Goal: Information Seeking & Learning: Learn about a topic

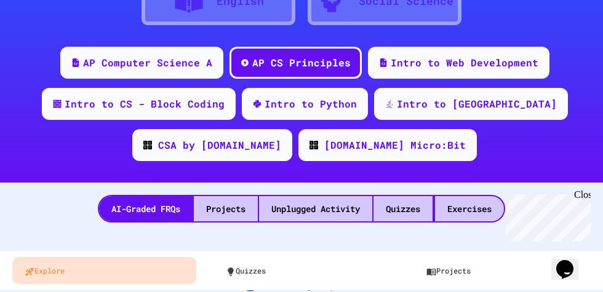
scroll to position [207, 0]
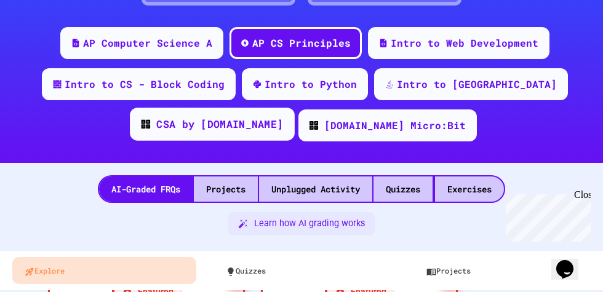
click at [295, 108] on div "CSA by [DOMAIN_NAME]" at bounding box center [212, 124] width 165 height 33
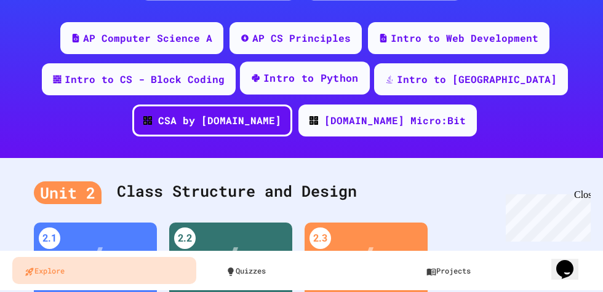
click at [272, 88] on div "Intro to Python" at bounding box center [304, 78] width 130 height 33
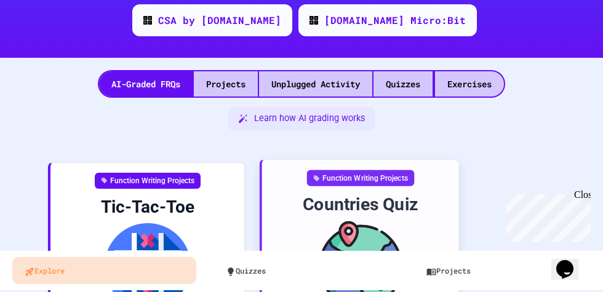
scroll to position [365, 0]
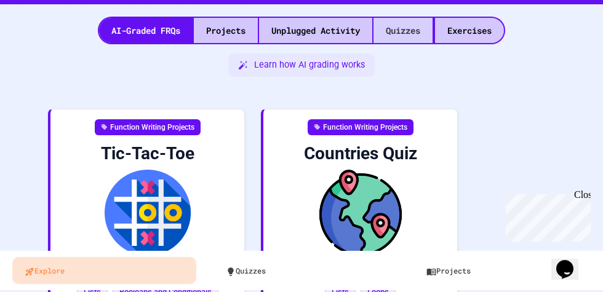
click at [407, 34] on div "Quizzes" at bounding box center [402, 30] width 59 height 25
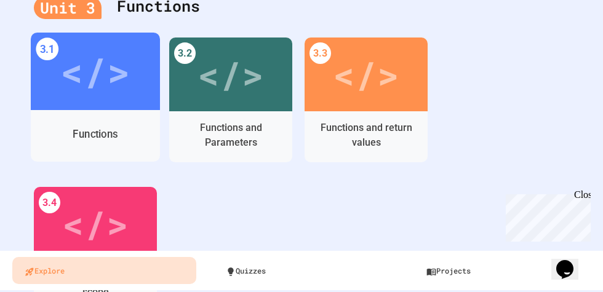
click at [135, 133] on div "Functions" at bounding box center [95, 135] width 129 height 36
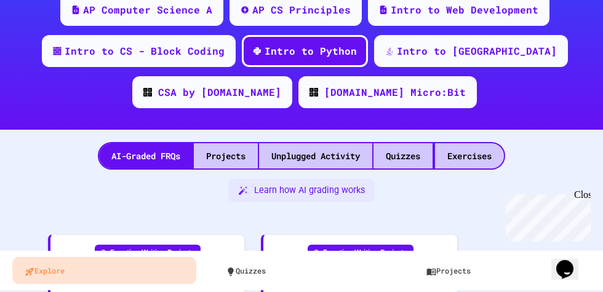
scroll to position [1340, 0]
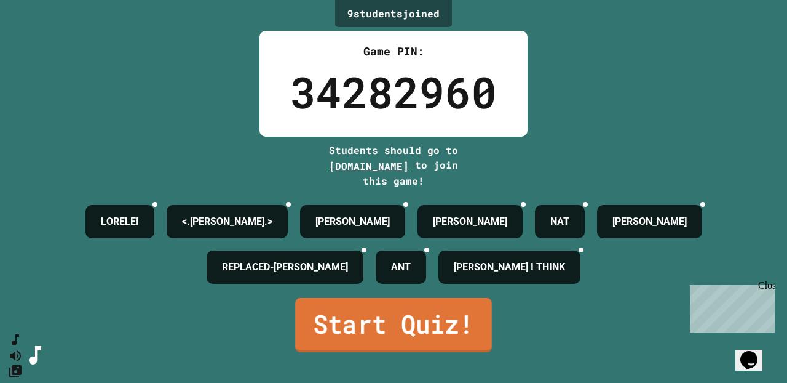
click at [426, 292] on link "Start Quiz!" at bounding box center [393, 325] width 197 height 54
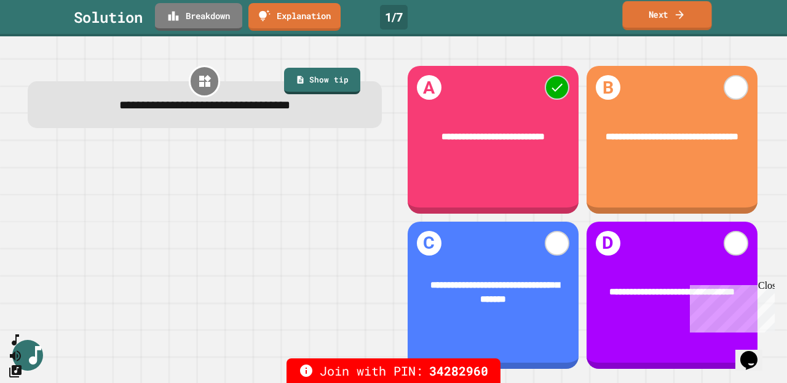
click at [602, 25] on link "Next" at bounding box center [667, 15] width 89 height 29
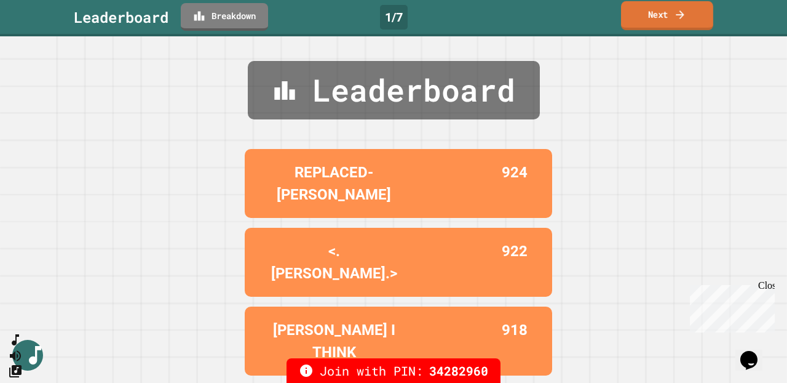
click at [602, 25] on link "Next" at bounding box center [667, 15] width 92 height 29
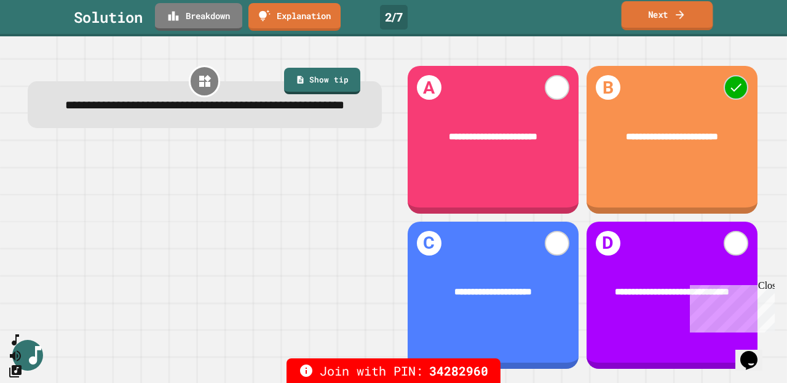
click at [602, 22] on link "Next" at bounding box center [668, 15] width 92 height 29
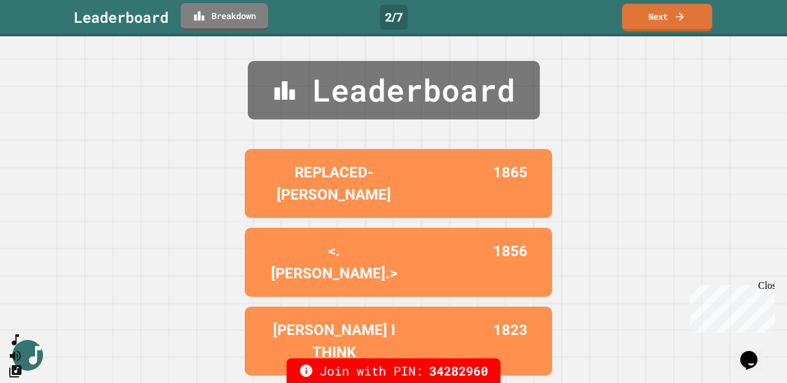
click at [602, 31] on div "Leaderboard Breakdown 2 / 7 Next" at bounding box center [393, 18] width 787 height 36
click at [602, 13] on link "Next" at bounding box center [668, 15] width 90 height 29
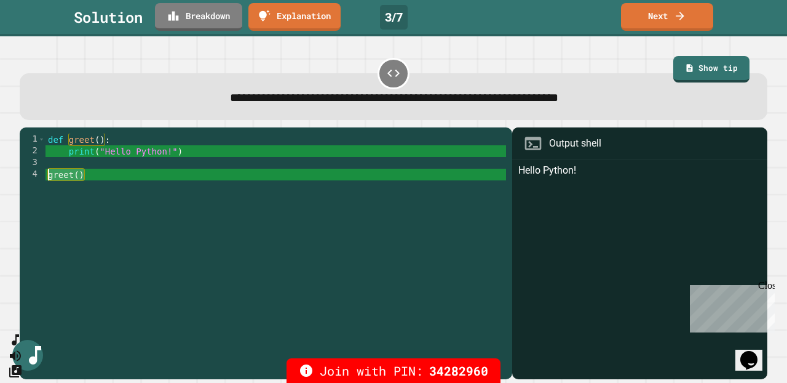
drag, startPoint x: 102, startPoint y: 178, endPoint x: 42, endPoint y: 179, distance: 60.3
click at [42, 179] on div "1 2 3 4 def greet ( ) : print ( "Hello Python!" ) greet ( ) XXXXXXXXXXXXXXXXXXX…" at bounding box center [263, 244] width 487 height 222
click at [602, 12] on link "Next" at bounding box center [667, 15] width 93 height 29
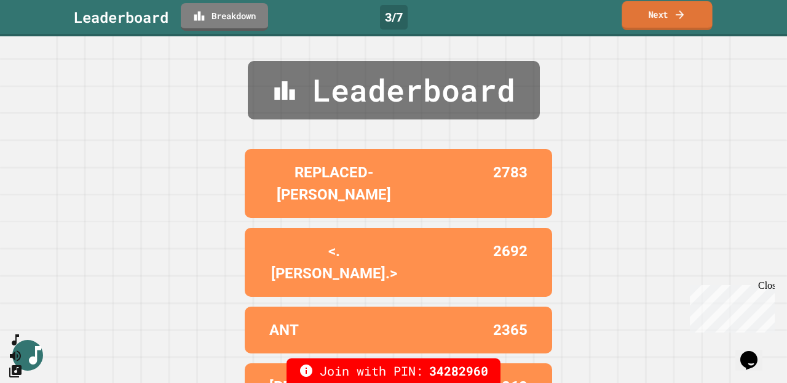
click at [602, 12] on link "Next" at bounding box center [667, 15] width 90 height 29
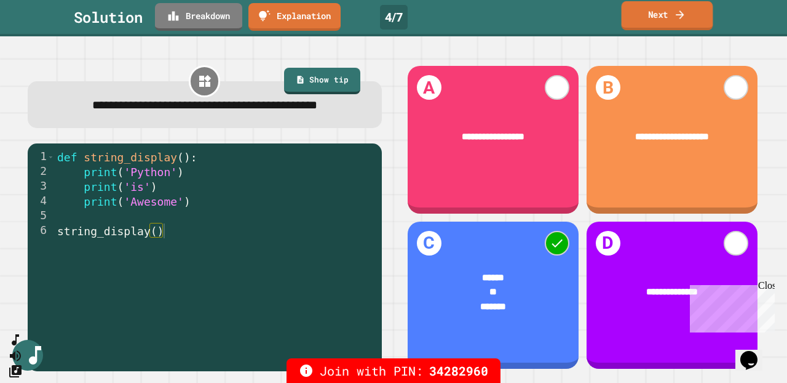
click at [602, 18] on link "Next" at bounding box center [668, 15] width 92 height 29
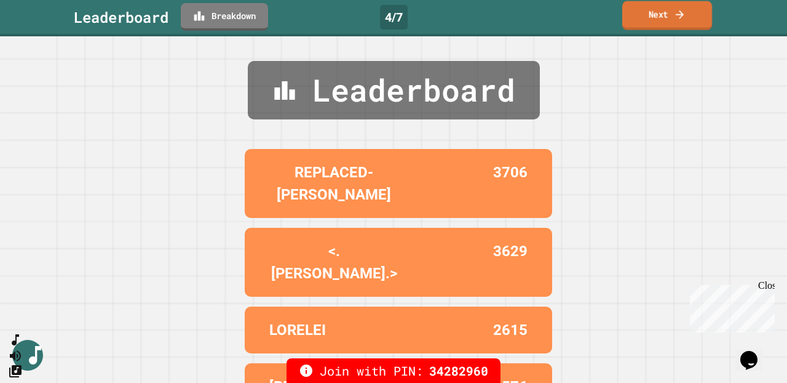
click at [602, 18] on link "Next" at bounding box center [668, 15] width 90 height 29
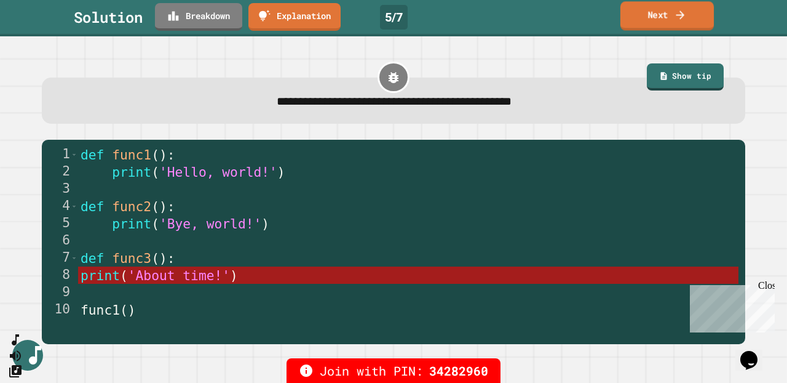
click at [602, 18] on link "Next" at bounding box center [667, 15] width 93 height 29
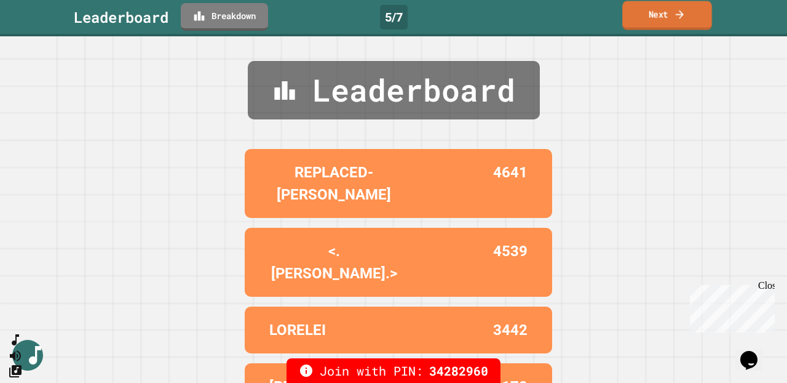
click at [602, 20] on link "Next" at bounding box center [668, 15] width 90 height 29
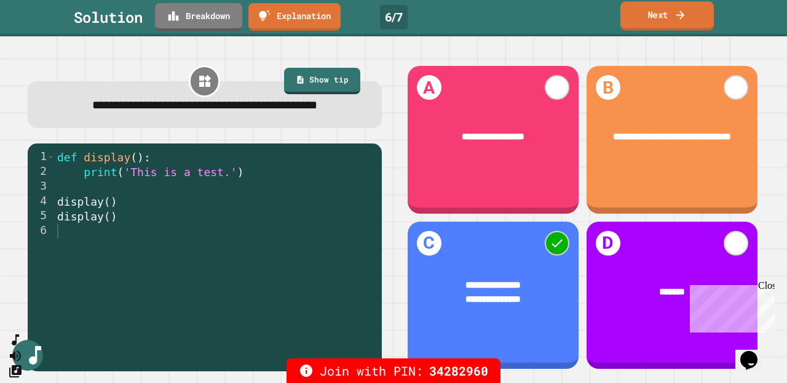
click at [602, 17] on link "Next" at bounding box center [667, 15] width 93 height 29
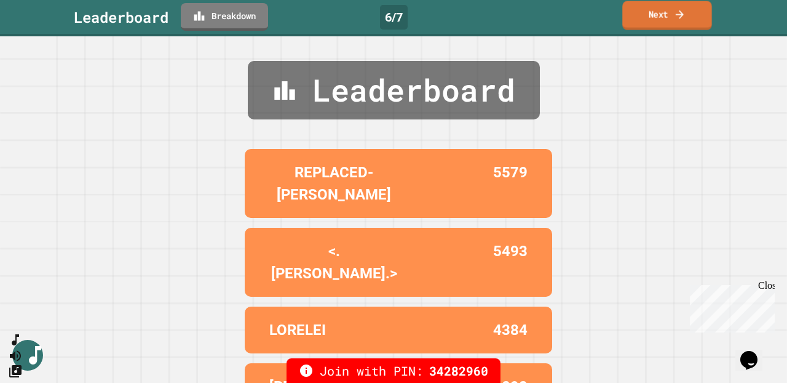
click at [602, 19] on link "Next" at bounding box center [667, 15] width 89 height 29
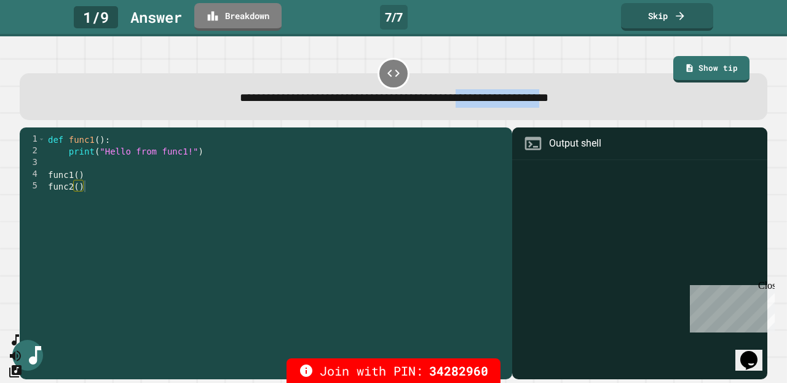
drag, startPoint x: 601, startPoint y: 95, endPoint x: 486, endPoint y: 103, distance: 115.3
click at [485, 103] on span "**********" at bounding box center [394, 98] width 309 height 12
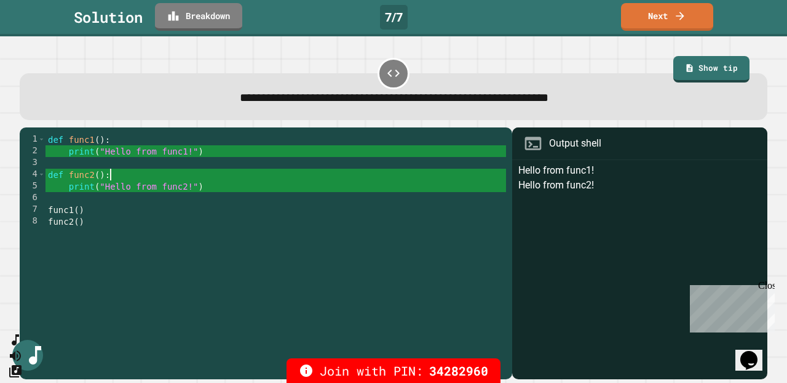
click at [110, 177] on div "def func1 ( ) : print ( "Hello from func1!" ) def func2 ( ) : print ( "Hello fr…" at bounding box center [276, 255] width 461 height 245
drag, startPoint x: 71, startPoint y: 194, endPoint x: 164, endPoint y: 194, distance: 93.5
click at [164, 194] on div "def func1 ( ) : print ( "Hello from func1!" ) def func2 ( ) : print ( "Hello fr…" at bounding box center [276, 255] width 461 height 245
click at [164, 191] on div "def func1 ( ) : print ( "Hello from func1!" ) def func2 ( ) : print ( "Hello fr…" at bounding box center [276, 255] width 461 height 245
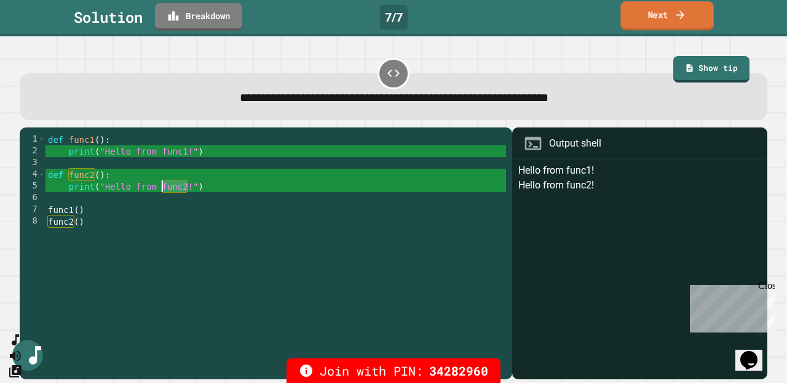
click at [602, 13] on link "Next" at bounding box center [667, 15] width 93 height 29
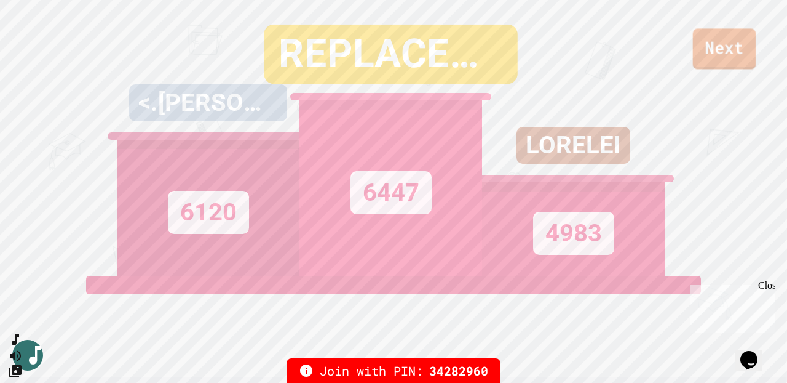
click at [602, 37] on link "Next" at bounding box center [724, 48] width 63 height 41
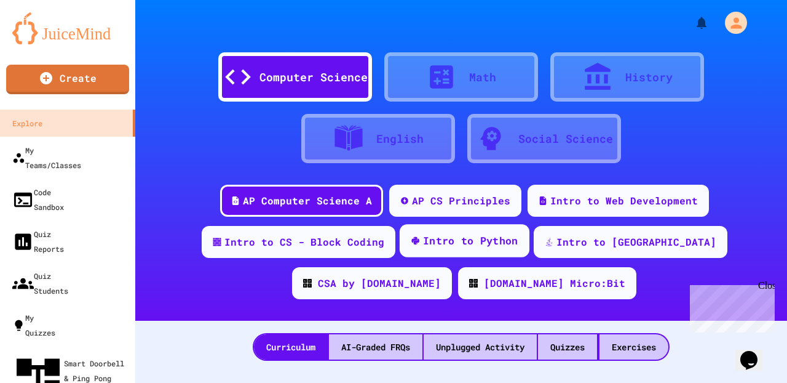
click at [450, 239] on div "Intro to Python" at bounding box center [470, 240] width 95 height 15
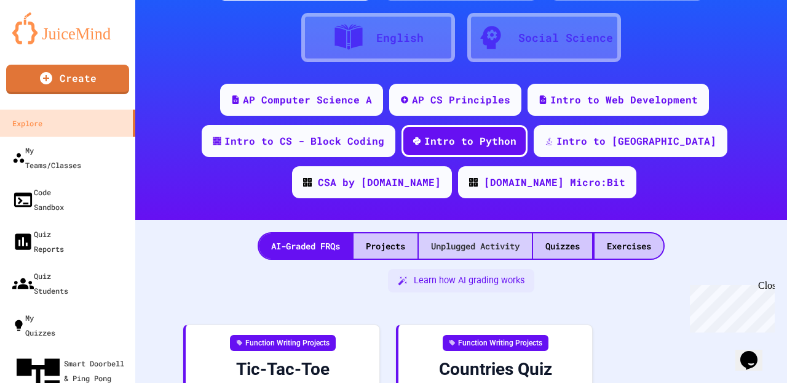
scroll to position [108, 0]
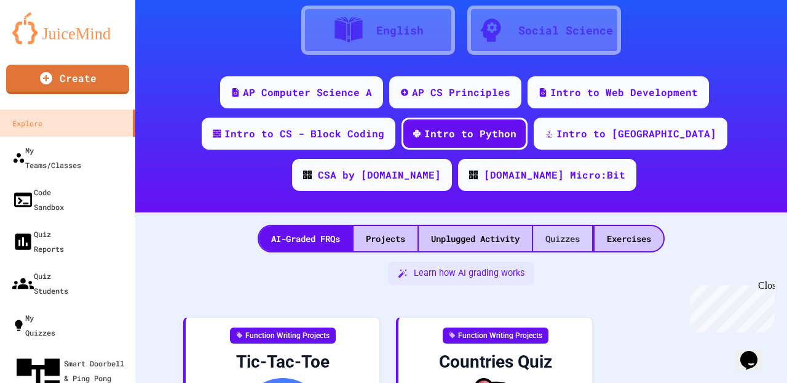
click at [568, 235] on div "Quizzes" at bounding box center [562, 238] width 59 height 25
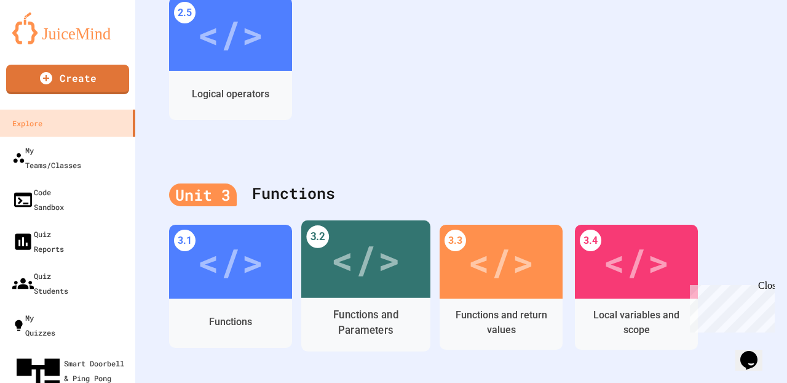
scroll to position [969, 0]
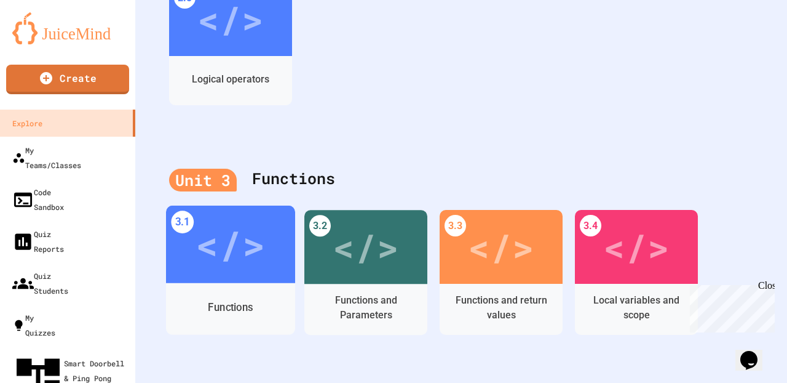
click at [256, 265] on div "</>" at bounding box center [231, 244] width 70 height 58
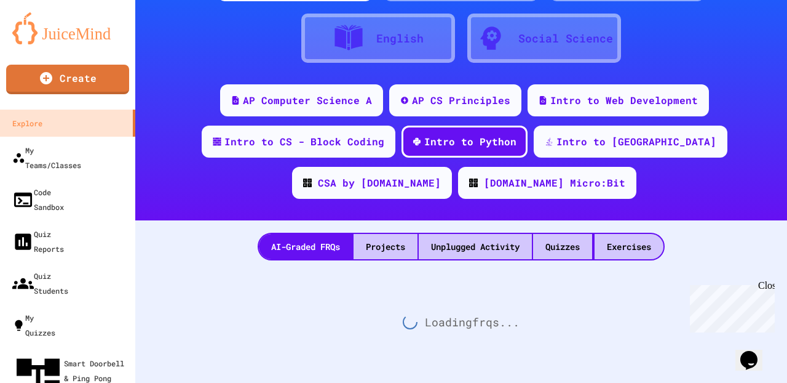
scroll to position [969, 0]
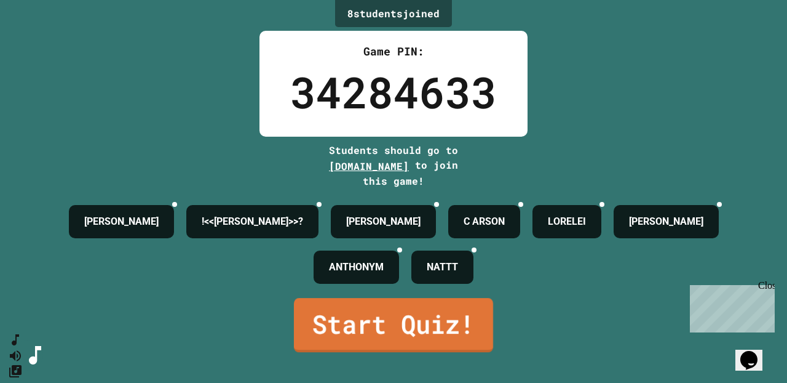
click at [384, 292] on link "Start Quiz!" at bounding box center [393, 325] width 199 height 54
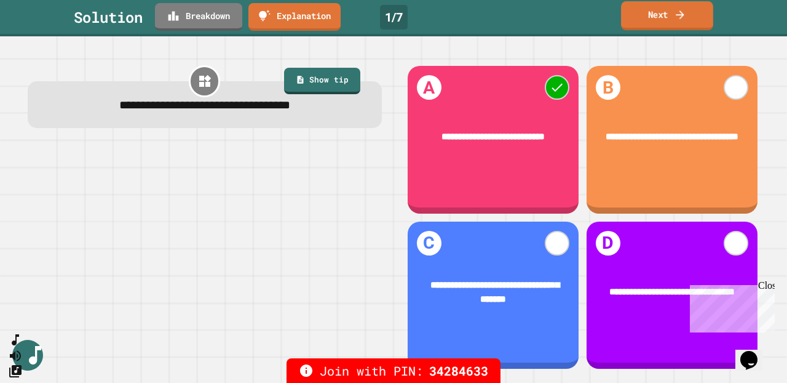
click at [602, 12] on link "Next" at bounding box center [667, 15] width 92 height 29
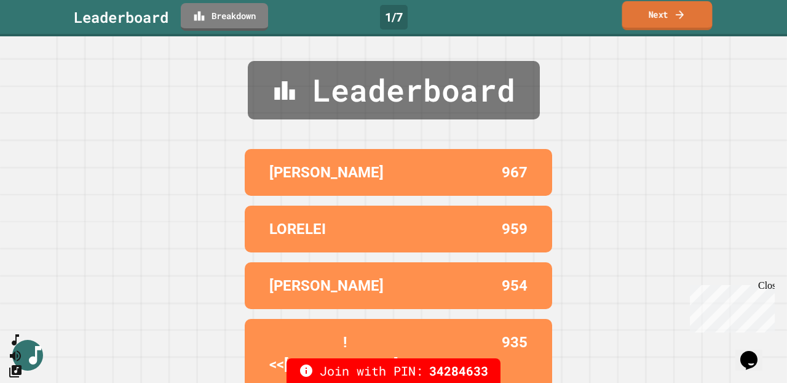
click at [602, 12] on link "Next" at bounding box center [668, 15] width 90 height 29
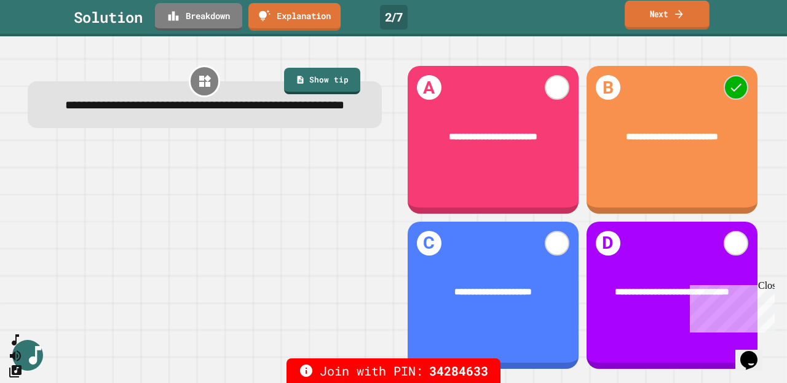
click at [602, 13] on link "Next" at bounding box center [667, 15] width 85 height 29
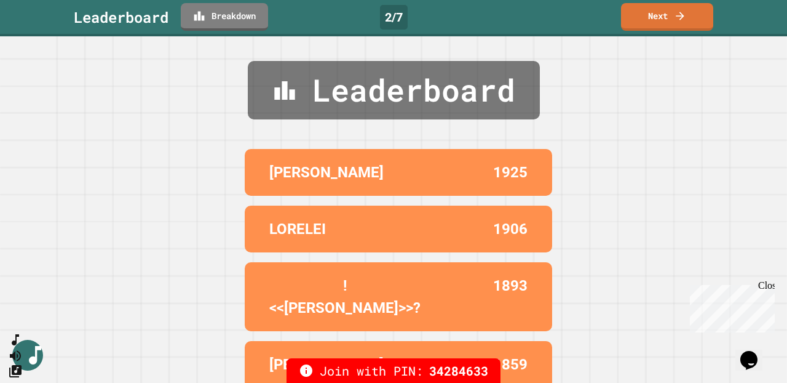
click at [602, 32] on div "Leaderboard Breakdown 2 / 7 Next" at bounding box center [393, 18] width 787 height 36
click at [602, 24] on link "Next" at bounding box center [668, 15] width 84 height 29
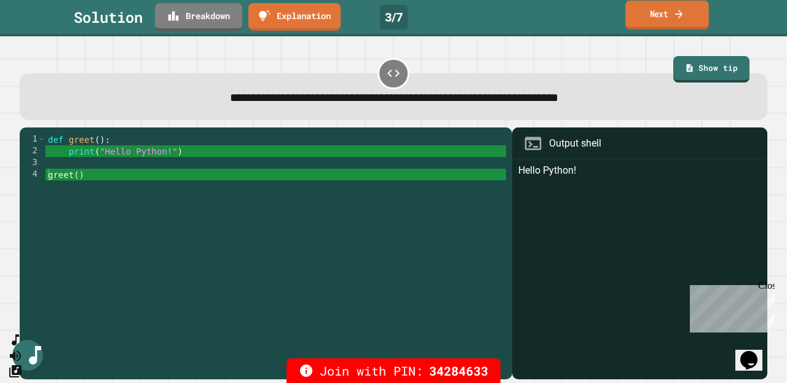
click at [602, 22] on link "Next" at bounding box center [668, 15] width 84 height 29
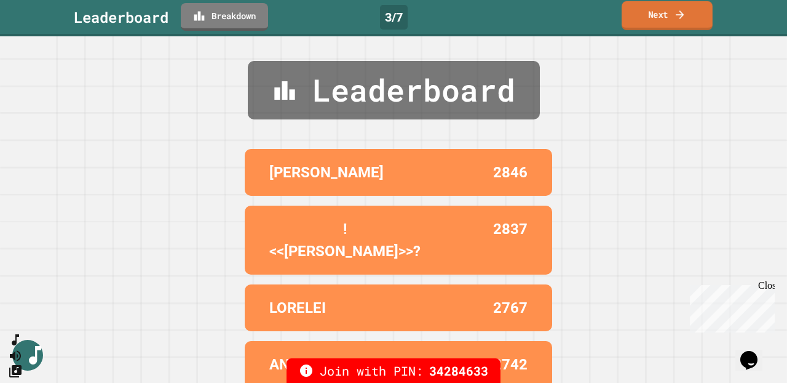
click at [602, 22] on link "Next" at bounding box center [667, 15] width 91 height 29
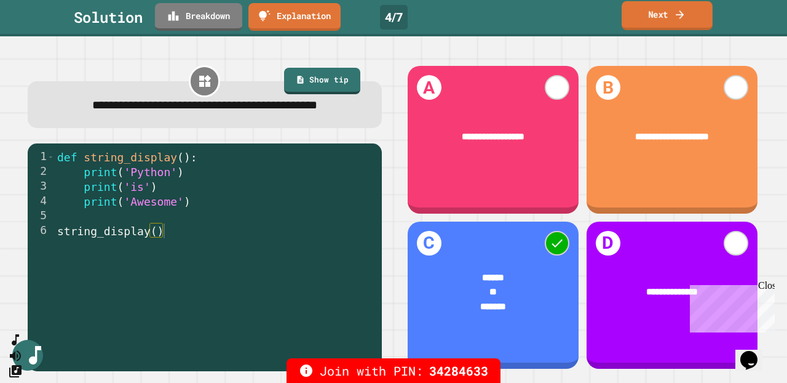
click at [602, 26] on link "Next" at bounding box center [667, 15] width 91 height 29
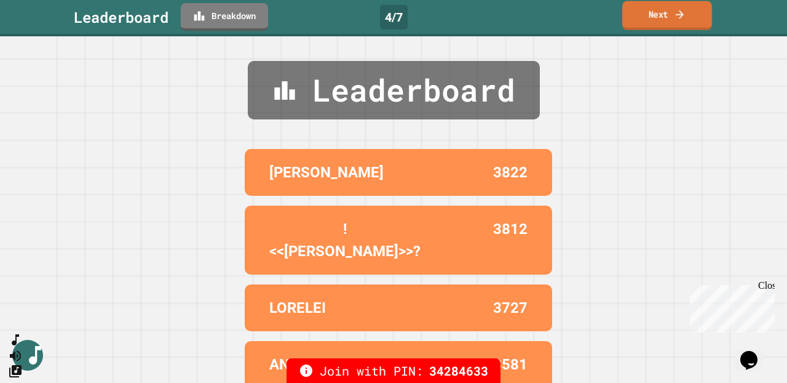
click at [602, 26] on link "Next" at bounding box center [668, 15] width 90 height 29
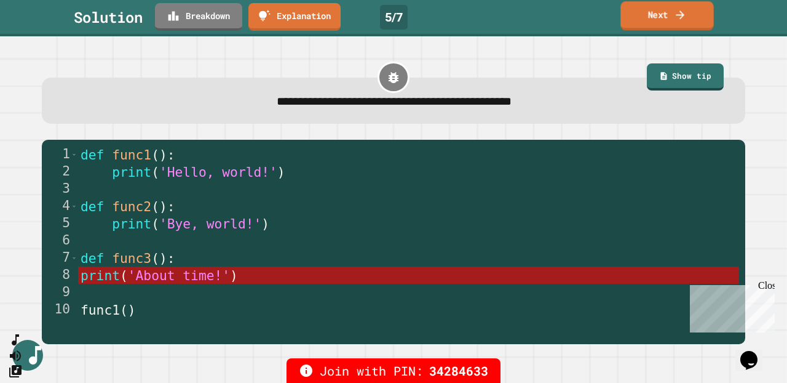
click at [602, 20] on link "Next" at bounding box center [667, 15] width 93 height 29
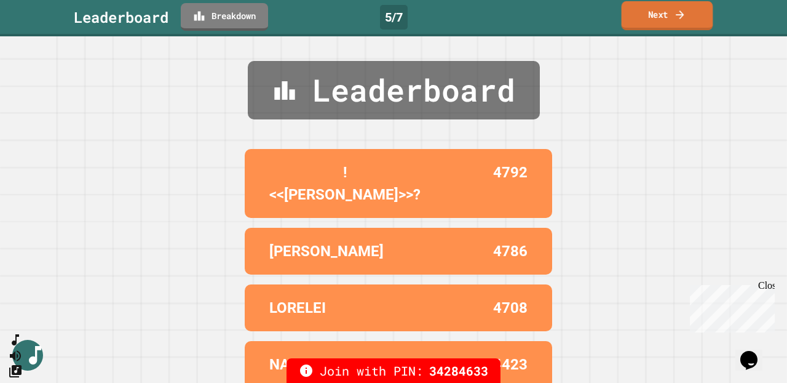
click at [602, 20] on link "Next" at bounding box center [668, 15] width 92 height 29
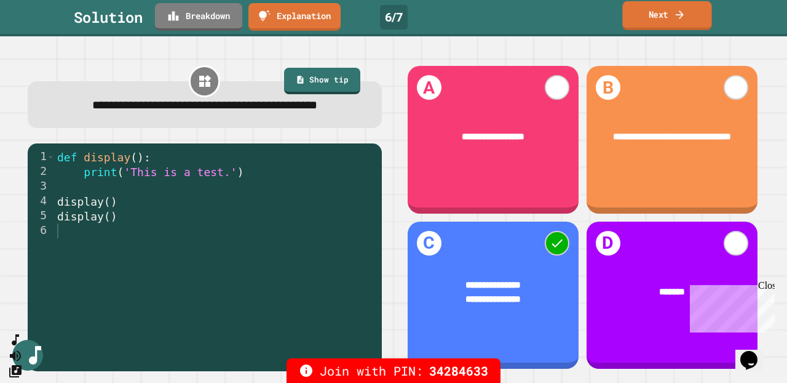
click at [602, 18] on link "Next" at bounding box center [667, 15] width 89 height 29
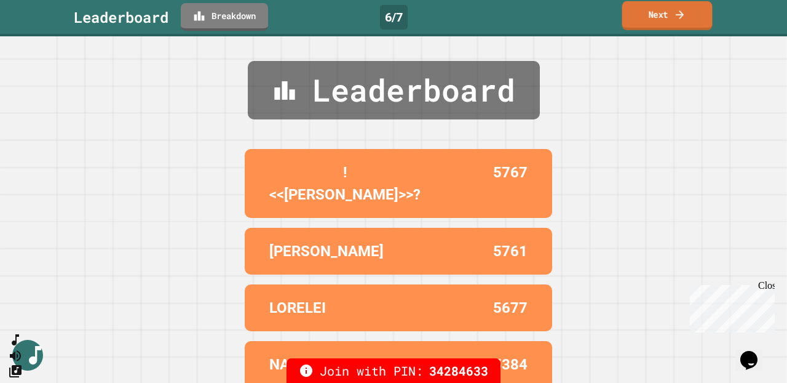
click at [602, 18] on link "Next" at bounding box center [668, 15] width 90 height 29
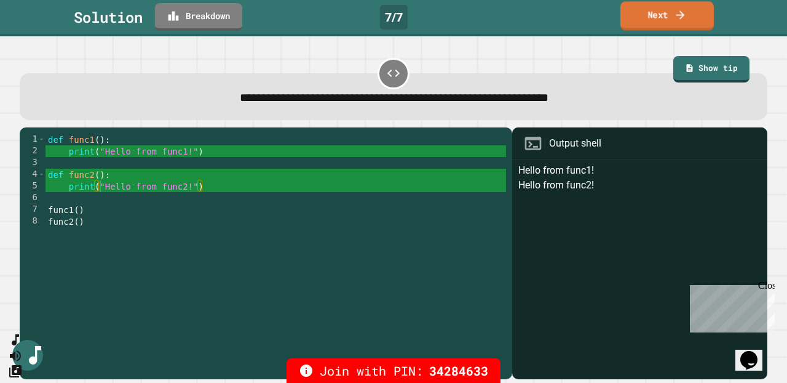
click at [602, 15] on link "Next" at bounding box center [667, 15] width 93 height 29
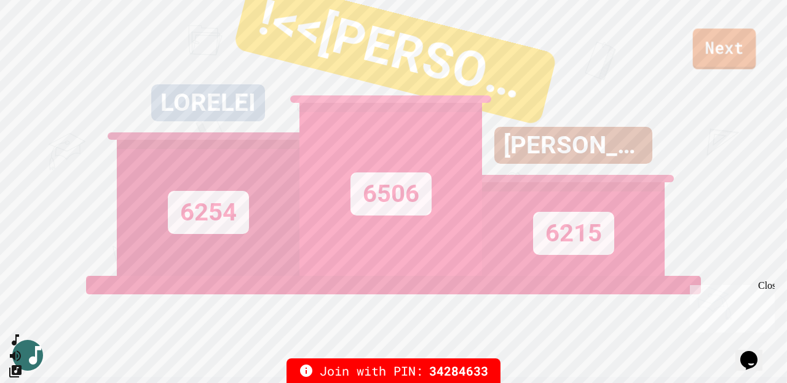
click at [602, 39] on link "Next" at bounding box center [724, 48] width 63 height 41
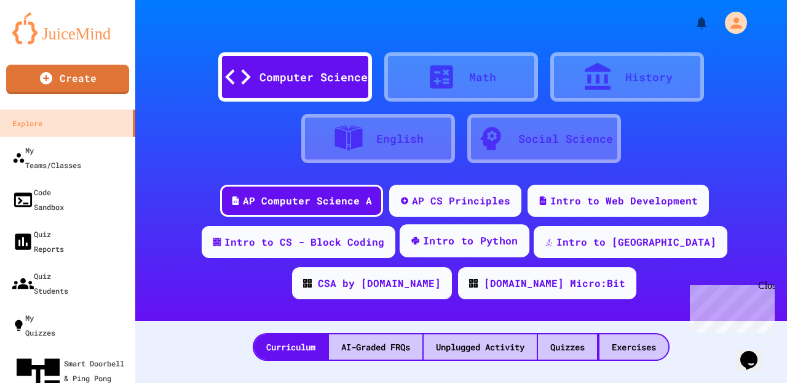
click at [426, 241] on div "Intro to Python" at bounding box center [470, 240] width 95 height 15
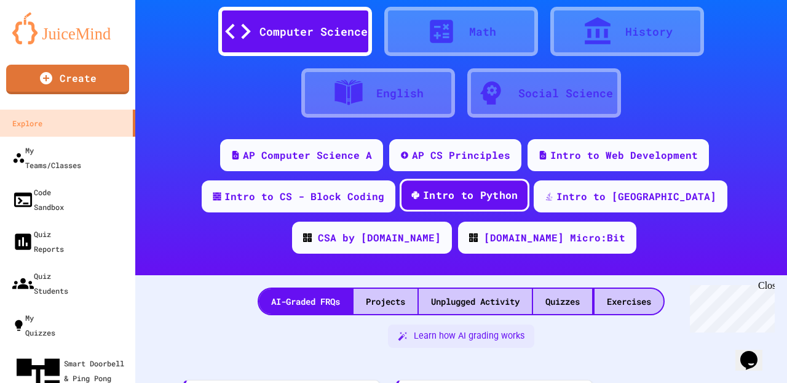
scroll to position [204, 0]
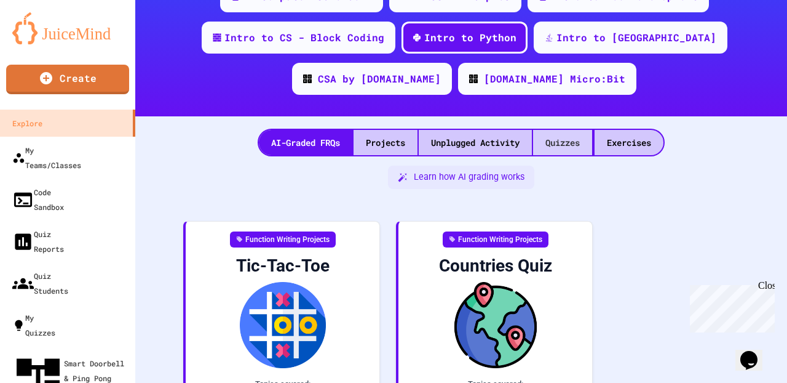
click at [564, 143] on div "Quizzes" at bounding box center [562, 142] width 59 height 25
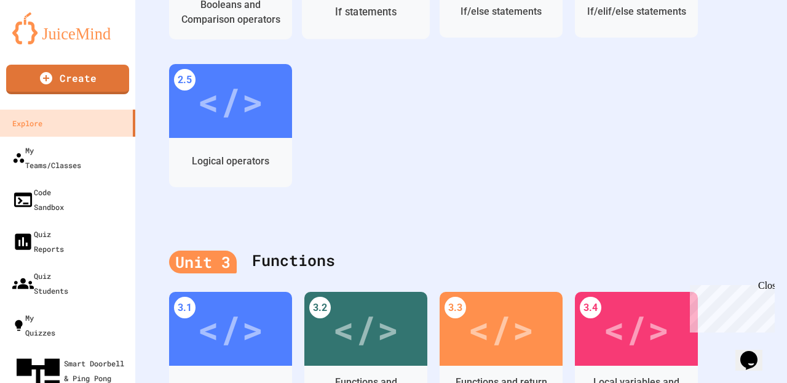
scroll to position [953, 0]
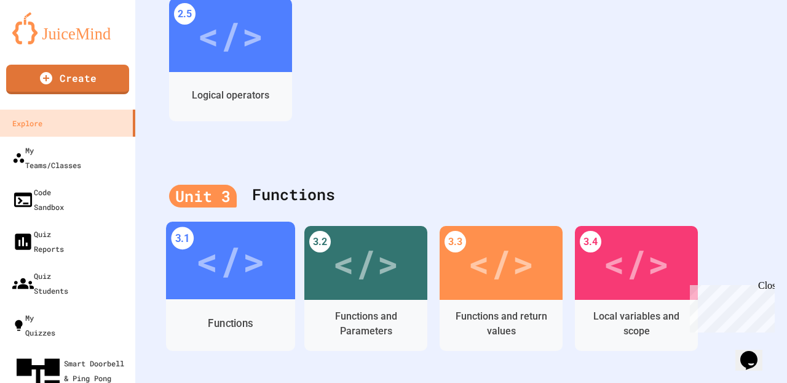
click at [224, 267] on div "</>" at bounding box center [231, 260] width 70 height 58
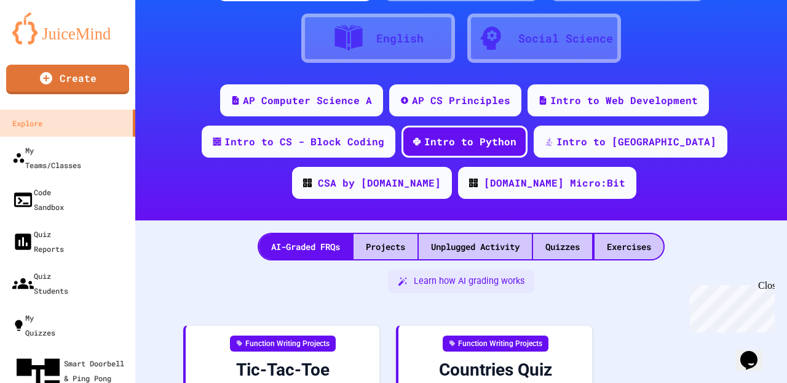
scroll to position [953, 0]
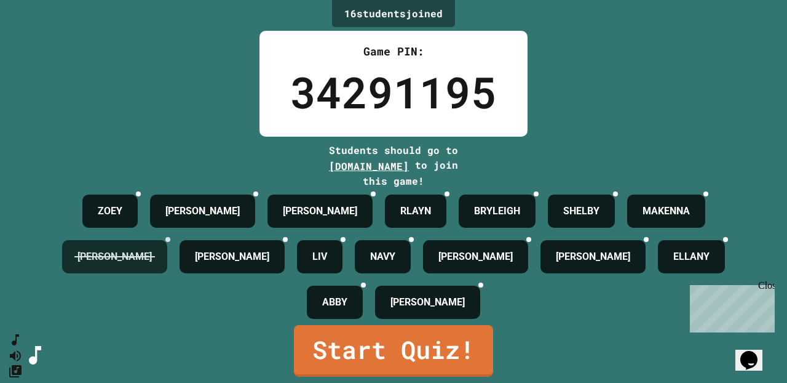
click at [152, 264] on h4 "[PERSON_NAME]" at bounding box center [115, 256] width 74 height 15
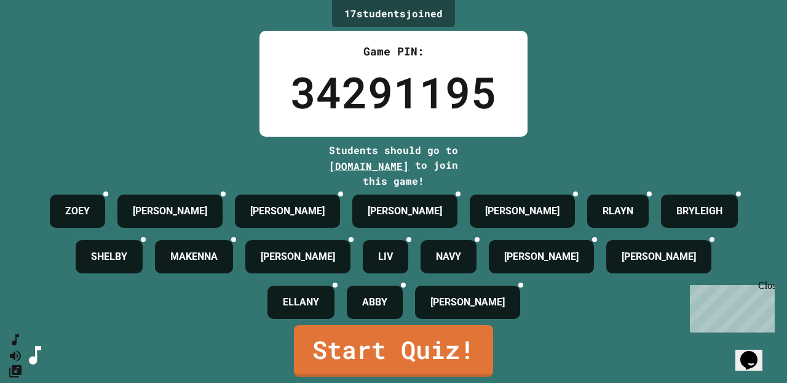
click at [602, 286] on div "Close" at bounding box center [765, 287] width 15 height 15
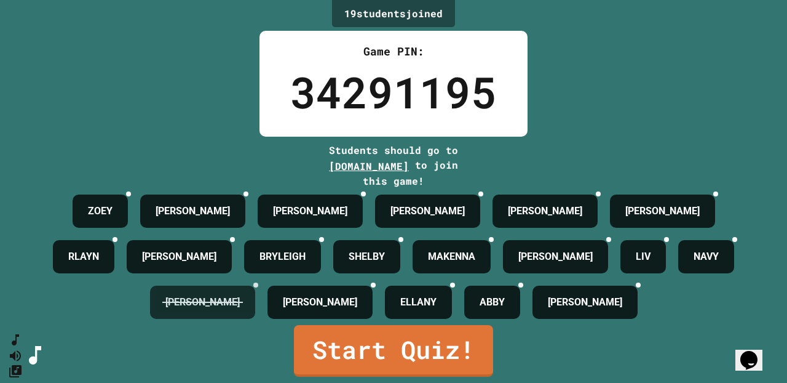
scroll to position [83, 0]
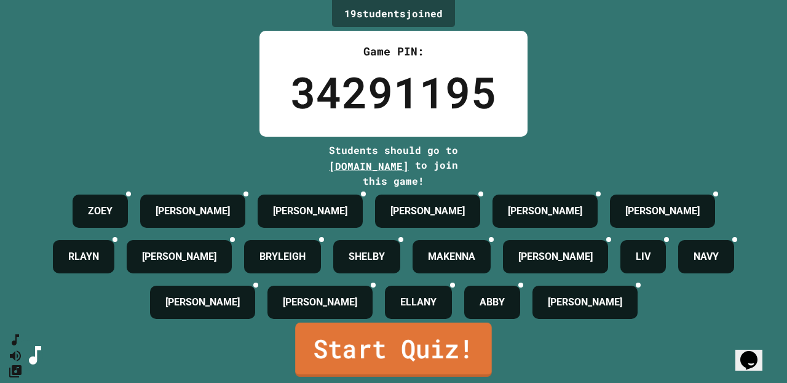
click at [363, 292] on link "Start Quiz!" at bounding box center [393, 349] width 197 height 54
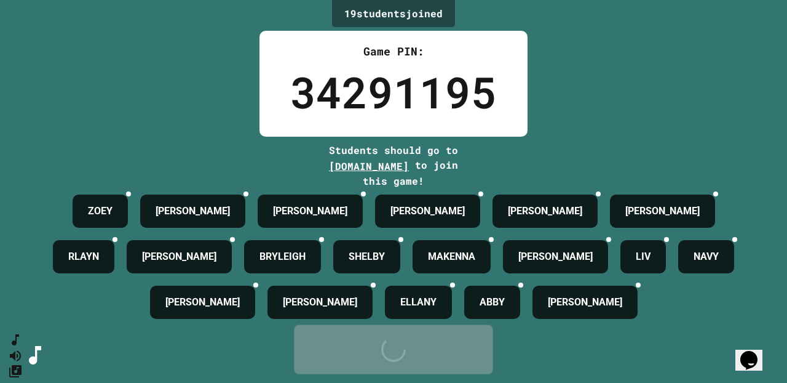
scroll to position [0, 0]
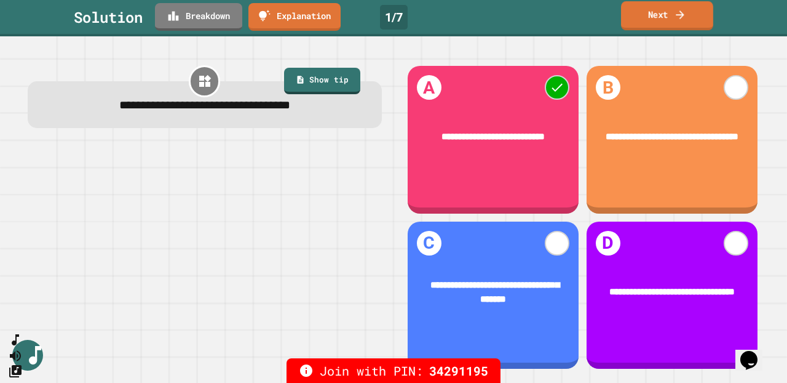
click at [602, 21] on link "Next" at bounding box center [667, 15] width 92 height 29
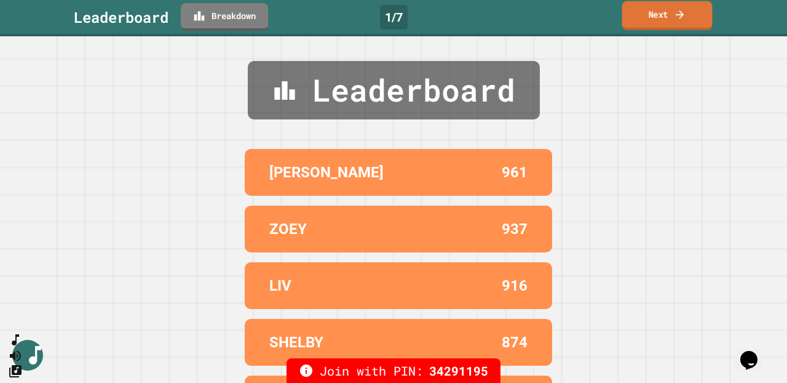
click at [602, 21] on link "Next" at bounding box center [668, 15] width 90 height 29
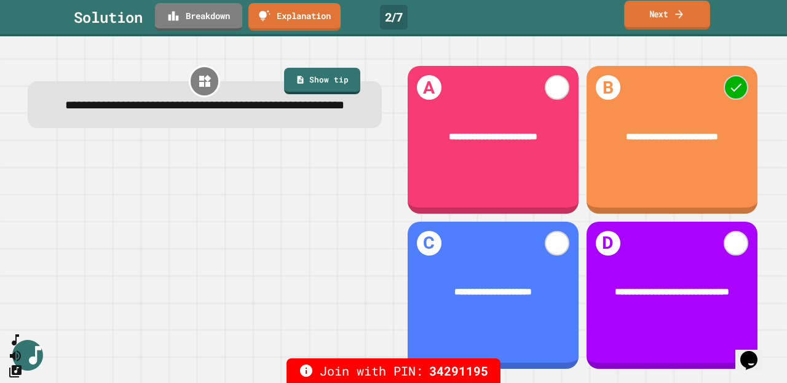
click at [602, 17] on link "Next" at bounding box center [667, 15] width 86 height 29
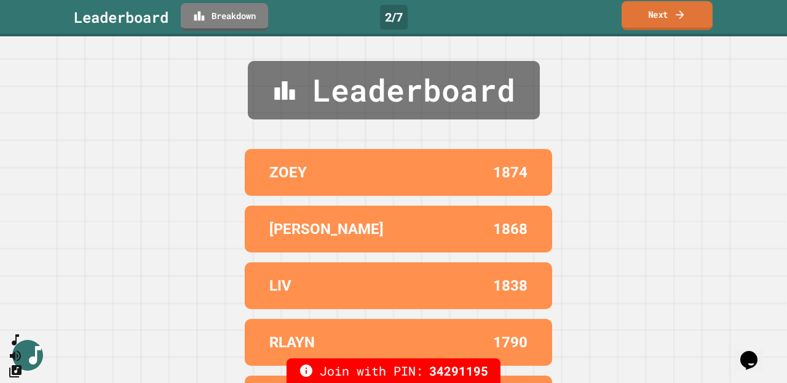
click at [602, 17] on link "Next" at bounding box center [667, 15] width 91 height 29
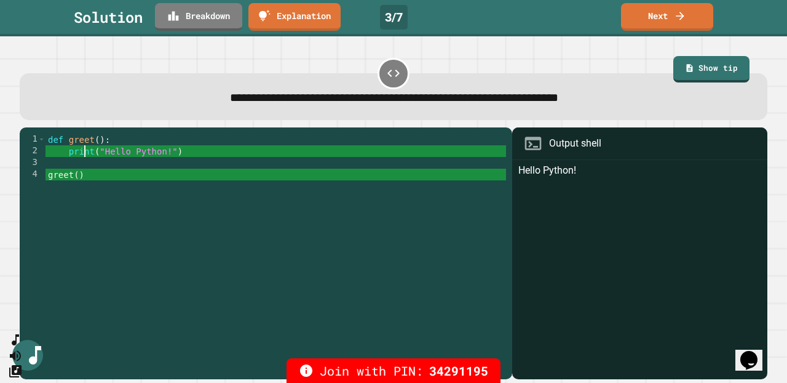
click at [82, 148] on div "def greet ( ) : print ( "Hello Python!" ) greet ( )" at bounding box center [276, 255] width 461 height 245
click at [82, 144] on div "def greet ( ) : print ( "Hello Python!" ) greet ( )" at bounding box center [276, 255] width 461 height 245
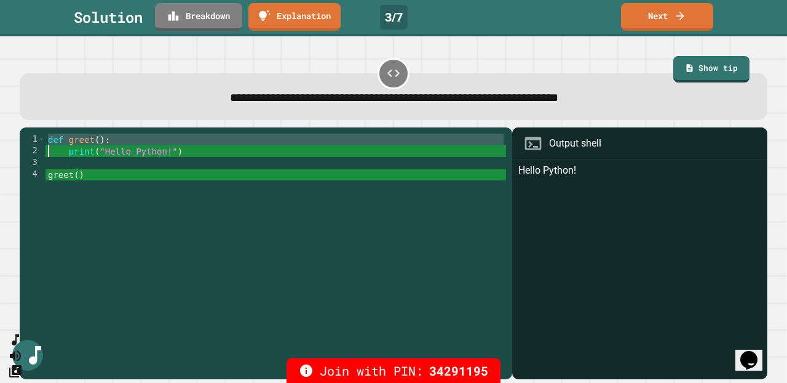
click at [82, 144] on div "def greet ( ) : print ( "Hello Python!" ) greet ( )" at bounding box center [276, 255] width 461 height 245
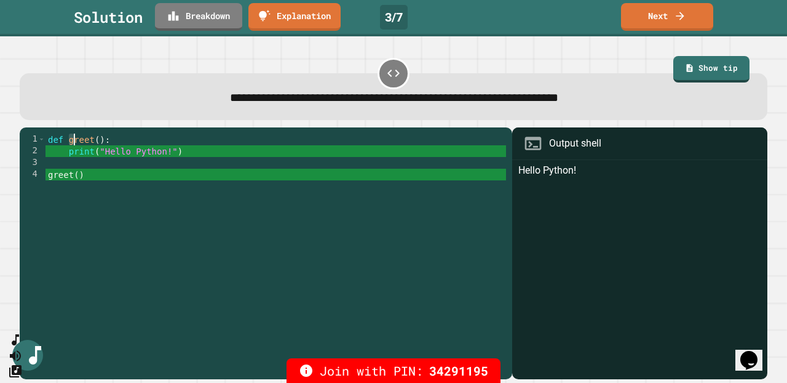
click at [71, 143] on div "def greet ( ) : print ( "Hello Python!" ) greet ( )" at bounding box center [276, 255] width 461 height 245
click at [64, 142] on div "def greet ( ) : print ( "Hello Python!" ) greet ( )" at bounding box center [276, 255] width 461 height 245
drag, startPoint x: 65, startPoint y: 142, endPoint x: 95, endPoint y: 140, distance: 29.6
click at [95, 140] on div "def greet ( ) : print ( "Hello Python!" ) greet ( )" at bounding box center [276, 255] width 461 height 245
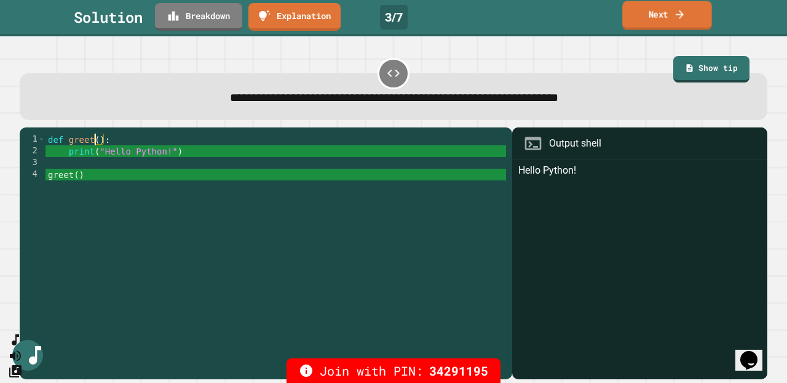
click at [602, 7] on link "Next" at bounding box center [667, 15] width 89 height 29
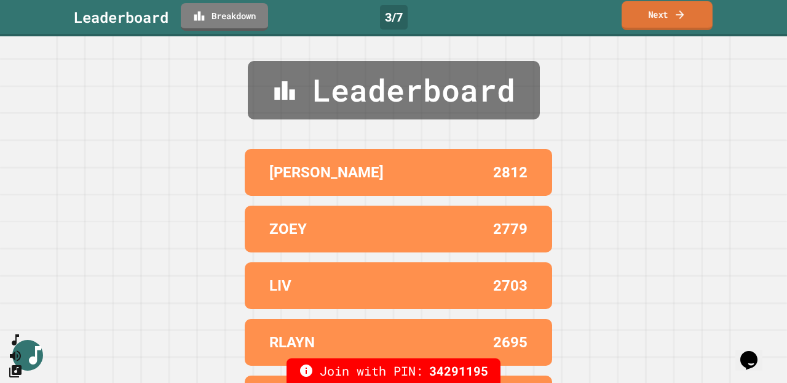
click at [602, 7] on link "Next" at bounding box center [667, 15] width 91 height 29
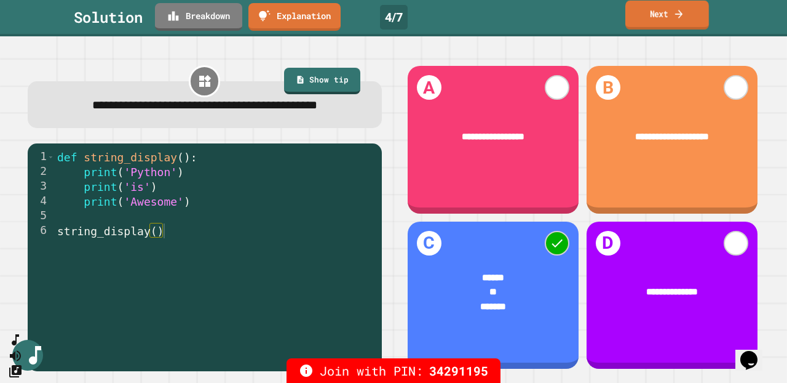
click at [602, 15] on link "Next" at bounding box center [668, 15] width 84 height 29
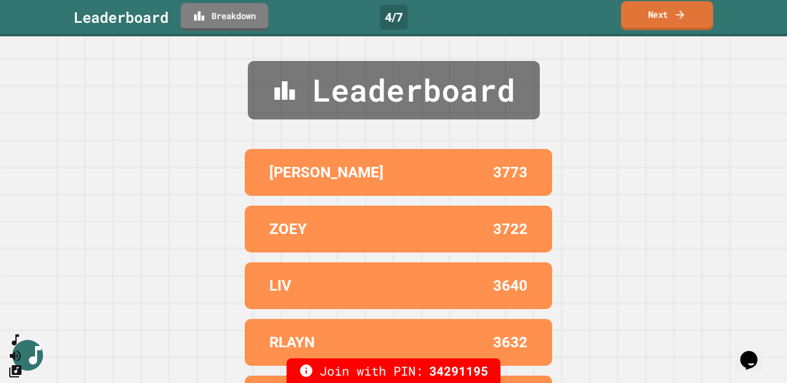
click at [602, 15] on link "Next" at bounding box center [667, 15] width 92 height 29
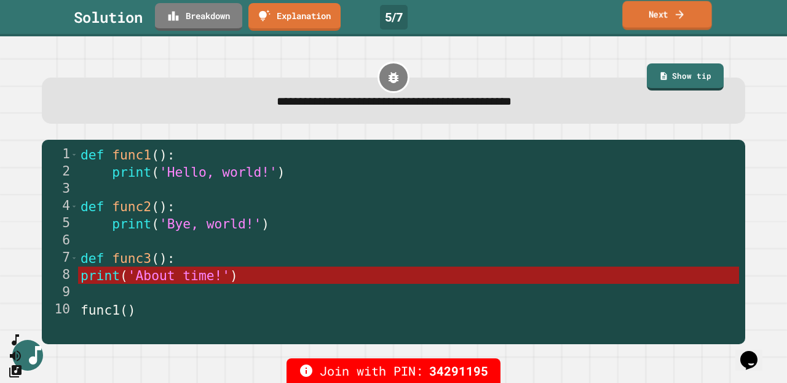
click at [602, 17] on link "Next" at bounding box center [667, 15] width 89 height 29
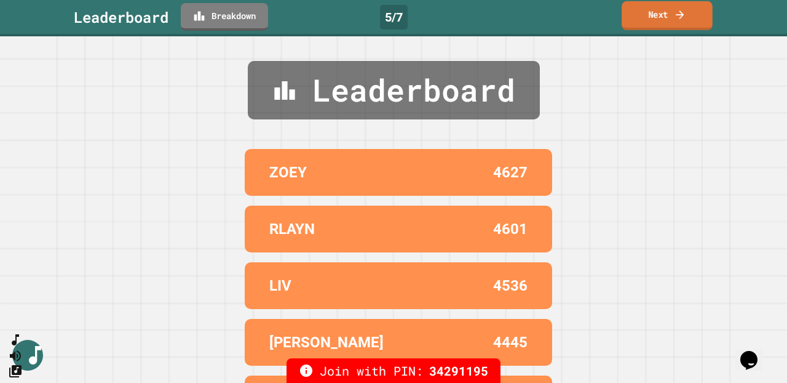
click at [602, 17] on link "Next" at bounding box center [667, 15] width 91 height 29
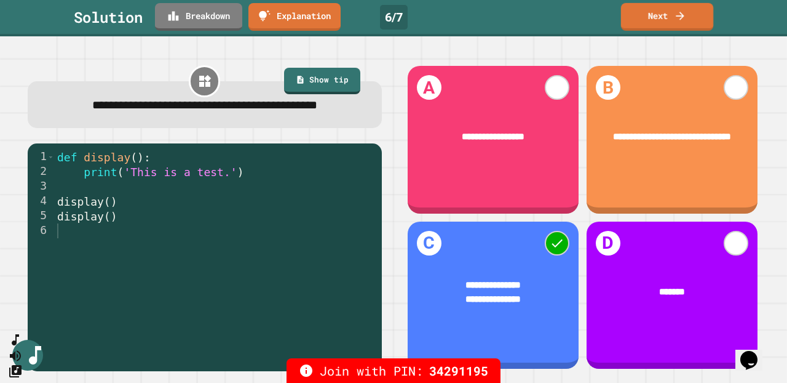
click at [602, 16] on link "Next" at bounding box center [667, 17] width 92 height 28
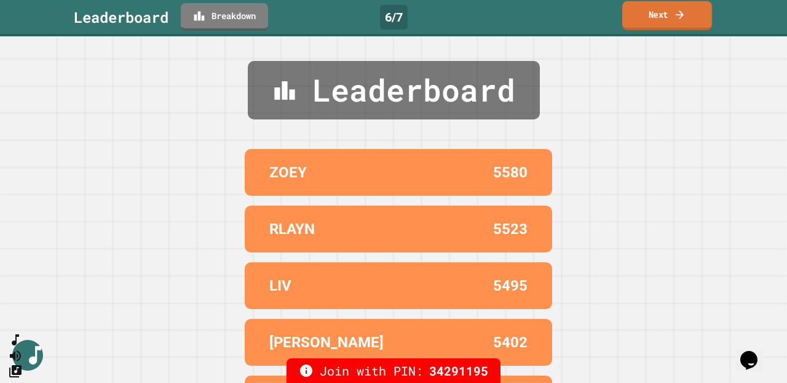
click at [602, 16] on link "Next" at bounding box center [668, 15] width 90 height 29
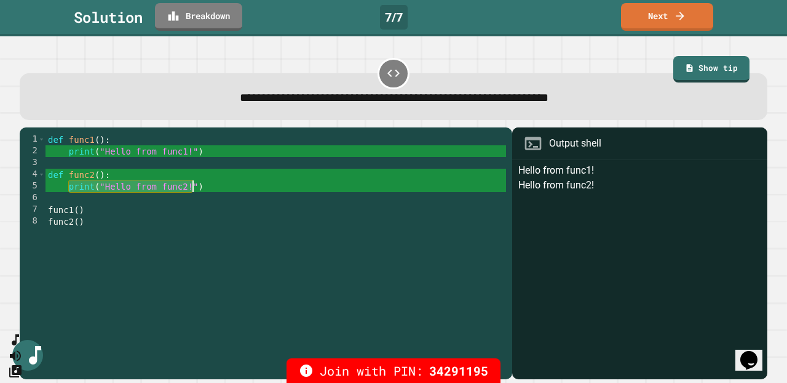
drag, startPoint x: 68, startPoint y: 191, endPoint x: 209, endPoint y: 187, distance: 140.9
click at [209, 188] on div "def func1 ( ) : print ( "Hello from func1!" ) def func2 ( ) : print ( "Hello fr…" at bounding box center [276, 255] width 461 height 245
click at [209, 187] on div "def func1 ( ) : print ( "Hello from func1!" ) def func2 ( ) : print ( "Hello fr…" at bounding box center [276, 255] width 461 height 245
click at [602, 11] on link "Next" at bounding box center [667, 15] width 91 height 29
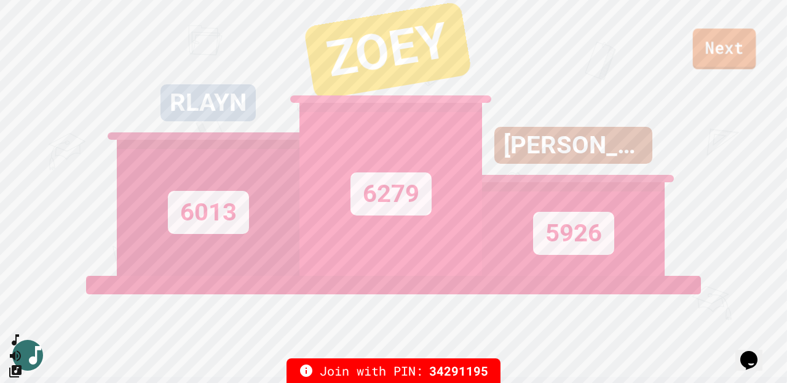
click at [602, 36] on link "Next" at bounding box center [724, 48] width 63 height 41
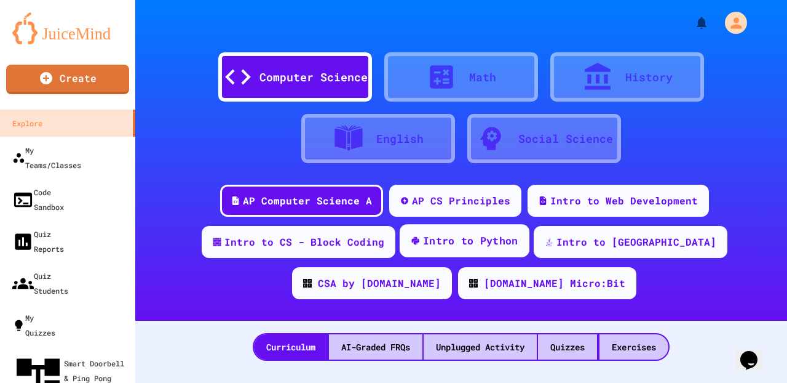
click at [472, 252] on div "Intro to Python" at bounding box center [464, 240] width 130 height 33
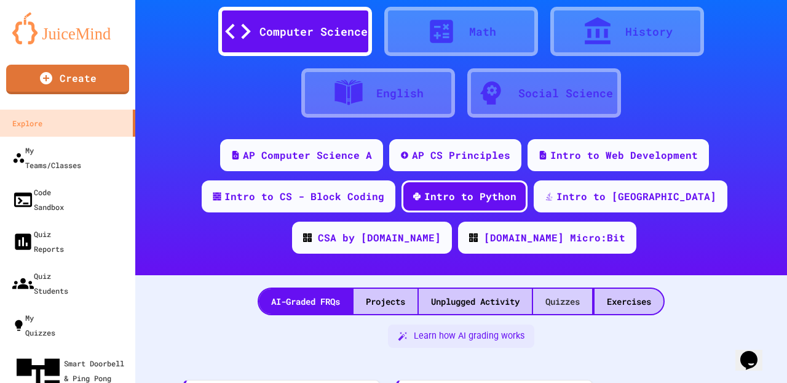
click at [575, 292] on div "Quizzes" at bounding box center [562, 300] width 59 height 25
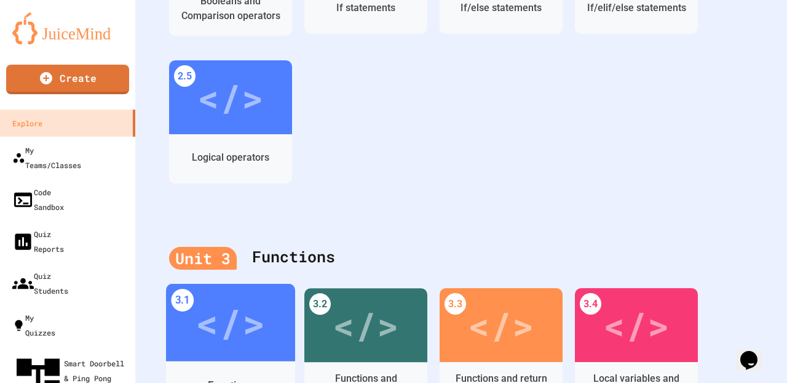
click at [263, 292] on div "</>" at bounding box center [231, 322] width 70 height 58
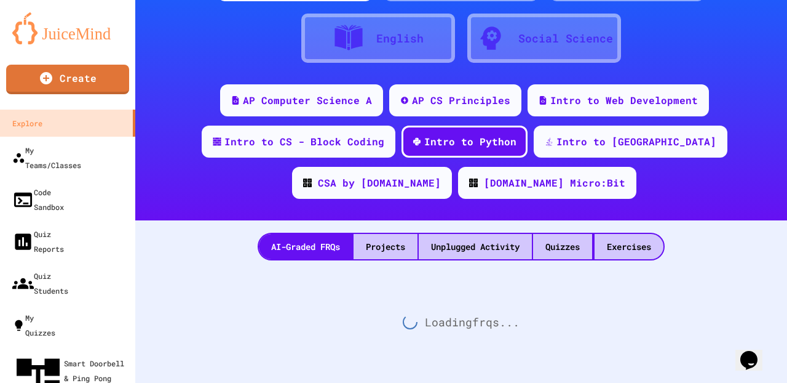
scroll to position [891, 0]
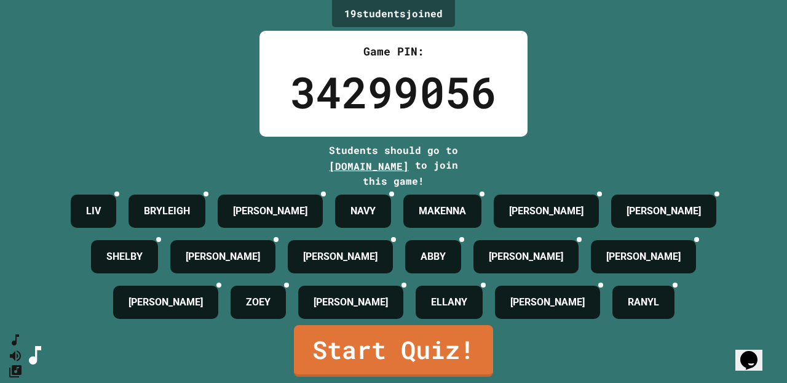
scroll to position [83, 0]
click at [337, 292] on link "Start Quiz!" at bounding box center [394, 349] width 202 height 54
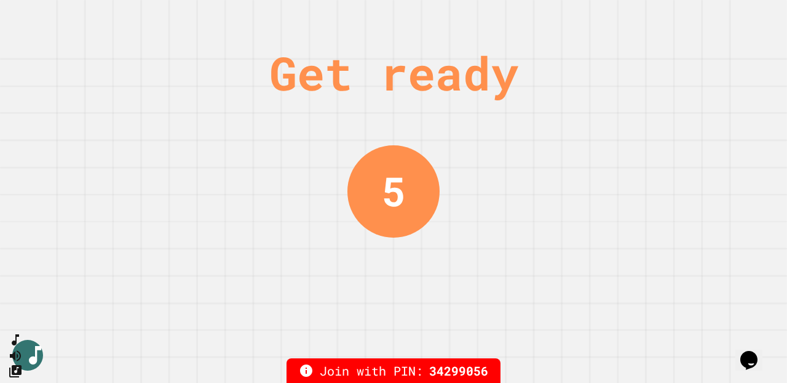
scroll to position [0, 0]
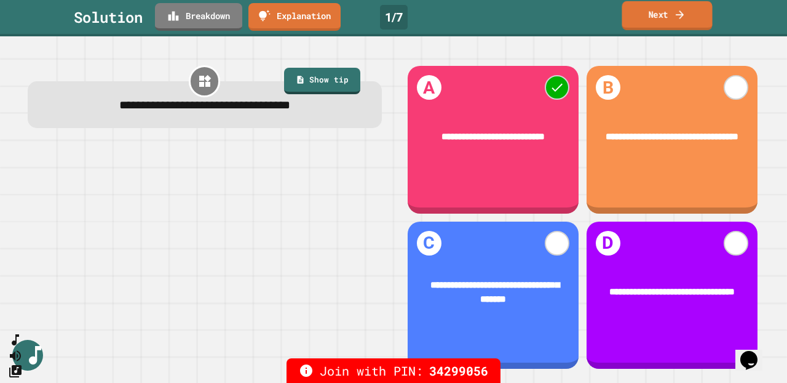
click at [602, 15] on link "Next" at bounding box center [667, 15] width 90 height 29
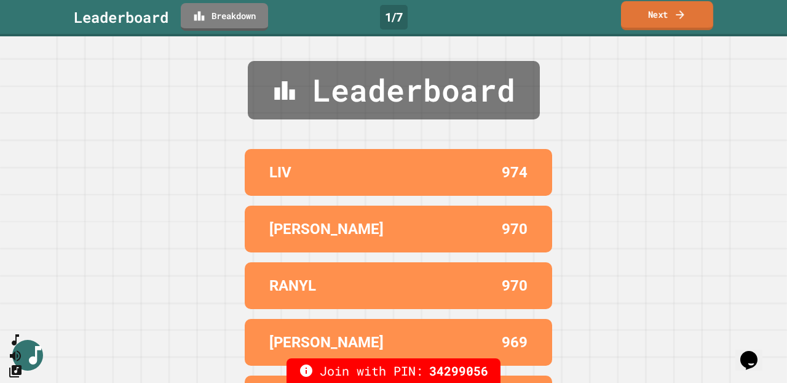
click at [602, 15] on link "Next" at bounding box center [667, 15] width 92 height 29
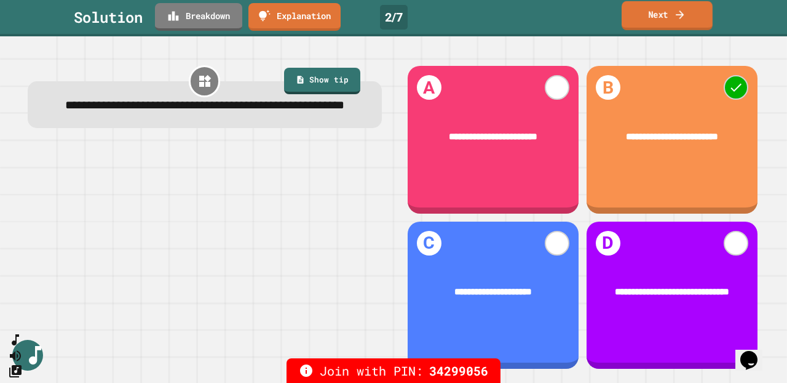
click at [602, 17] on link "Next" at bounding box center [667, 15] width 91 height 29
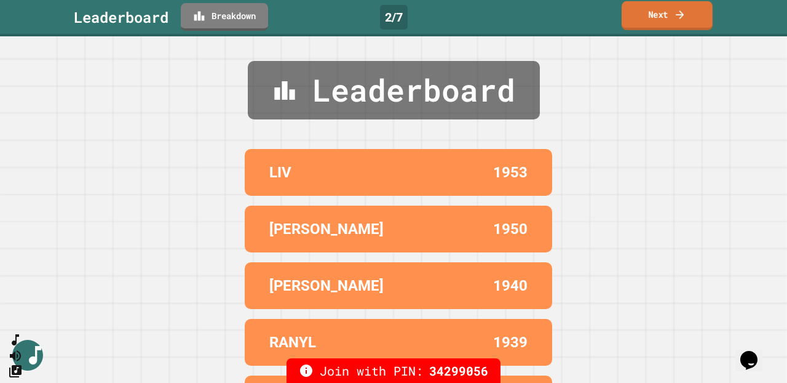
click at [602, 17] on link "Next" at bounding box center [667, 15] width 91 height 29
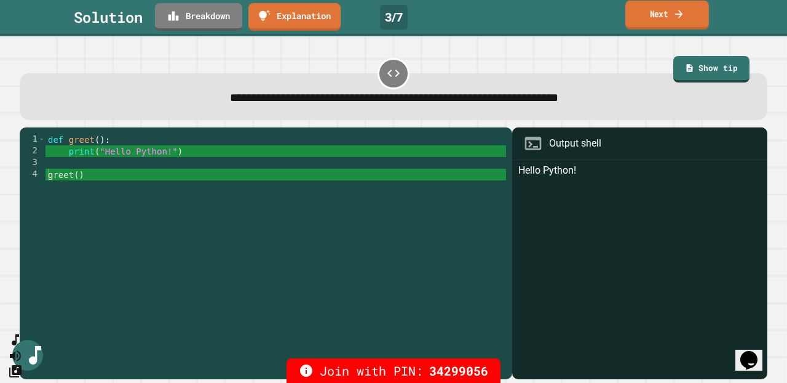
click at [602, 15] on link "Next" at bounding box center [668, 15] width 84 height 29
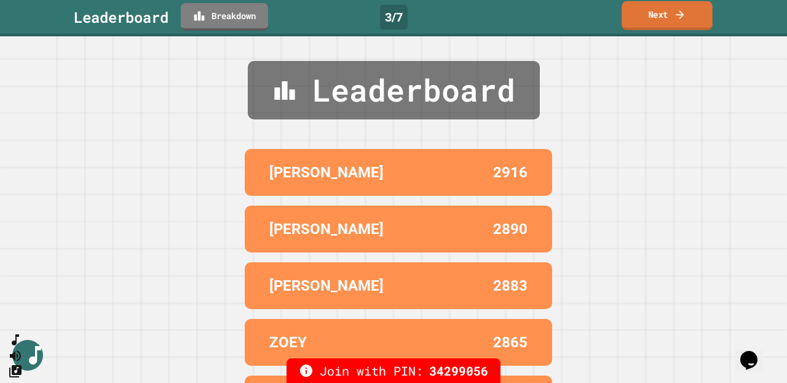
click at [602, 15] on link "Next" at bounding box center [667, 15] width 91 height 29
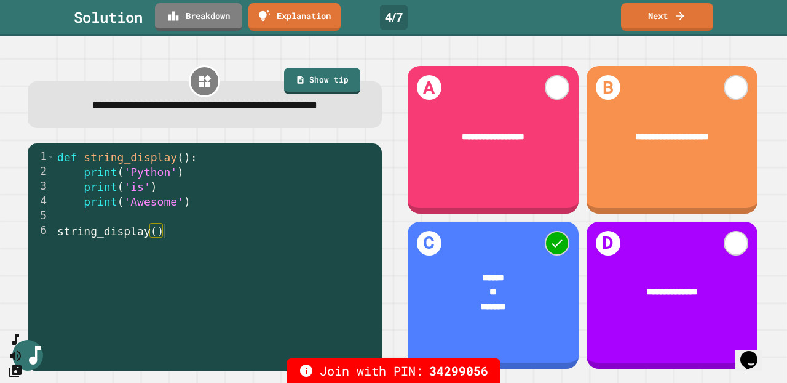
click at [602, 15] on link "Next" at bounding box center [667, 17] width 92 height 28
click at [602, 15] on link "Next" at bounding box center [667, 17] width 92 height 26
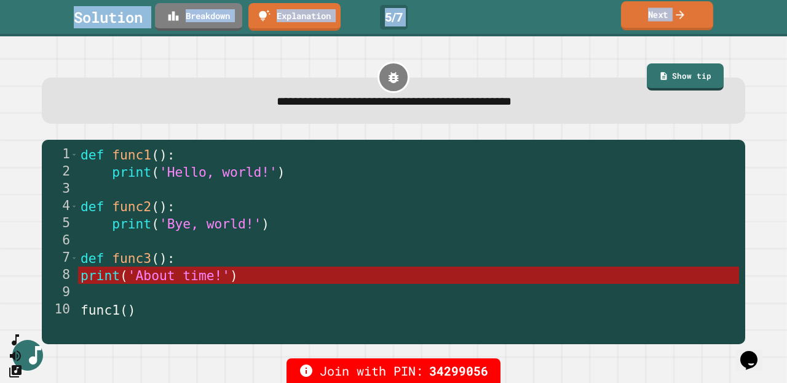
click at [602, 17] on link "Next" at bounding box center [667, 15] width 92 height 29
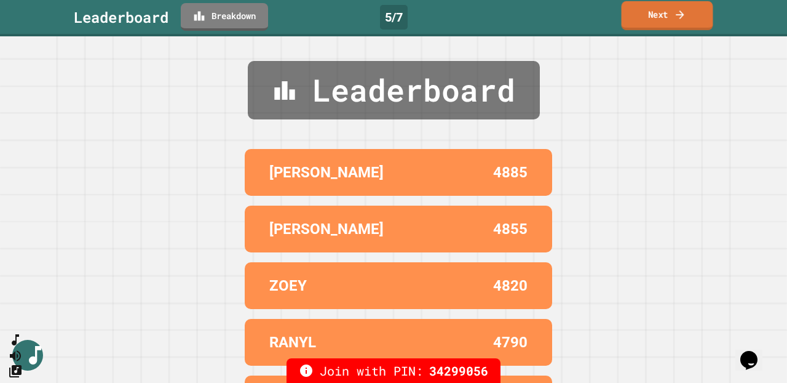
click at [602, 17] on link "Next" at bounding box center [668, 15] width 92 height 29
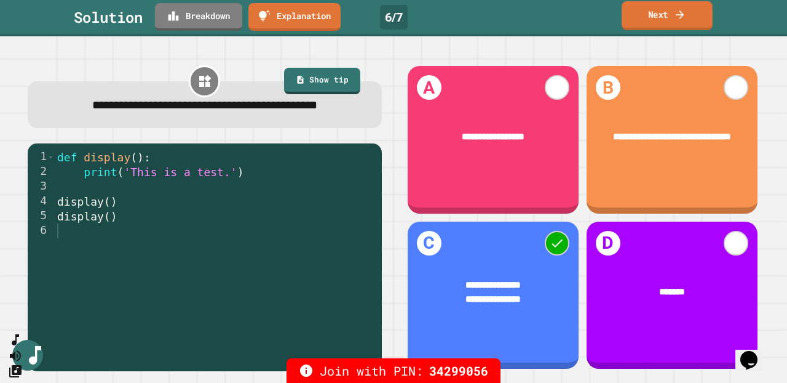
click at [602, 11] on link "Next" at bounding box center [667, 15] width 91 height 29
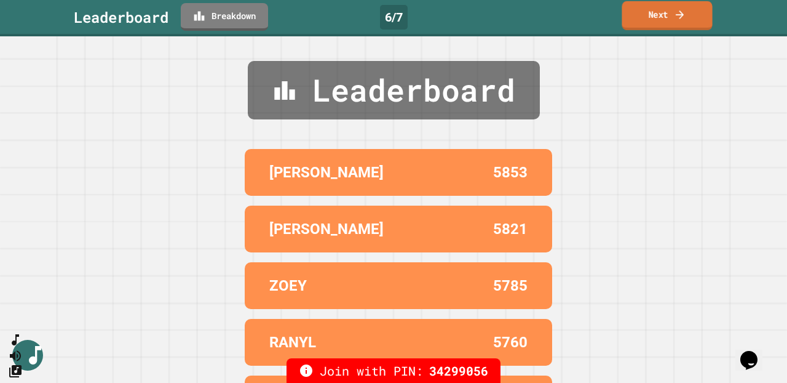
click at [602, 15] on link "Next" at bounding box center [667, 15] width 90 height 29
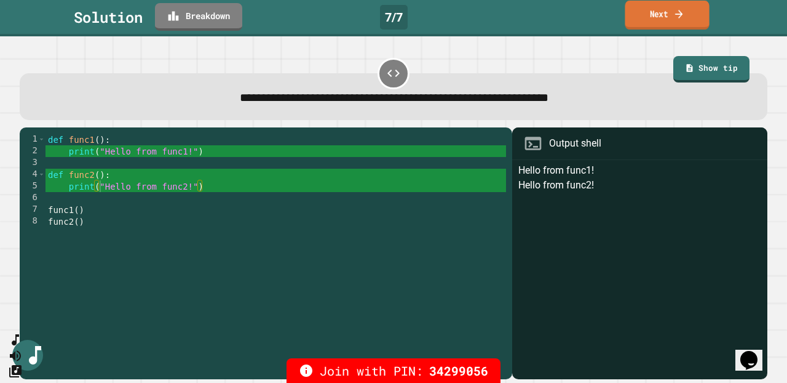
click at [602, 18] on link "Next" at bounding box center [667, 15] width 84 height 29
